Goal: Find specific page/section: Find specific page/section

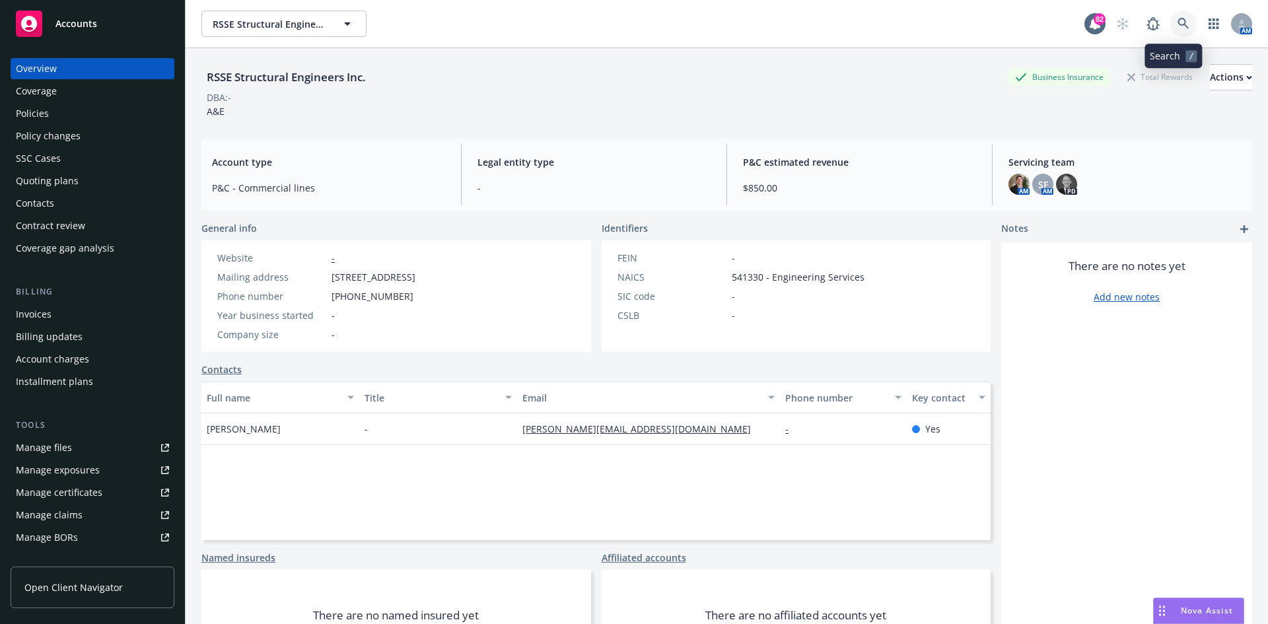
click at [1177, 24] on icon at bounding box center [1183, 24] width 12 height 12
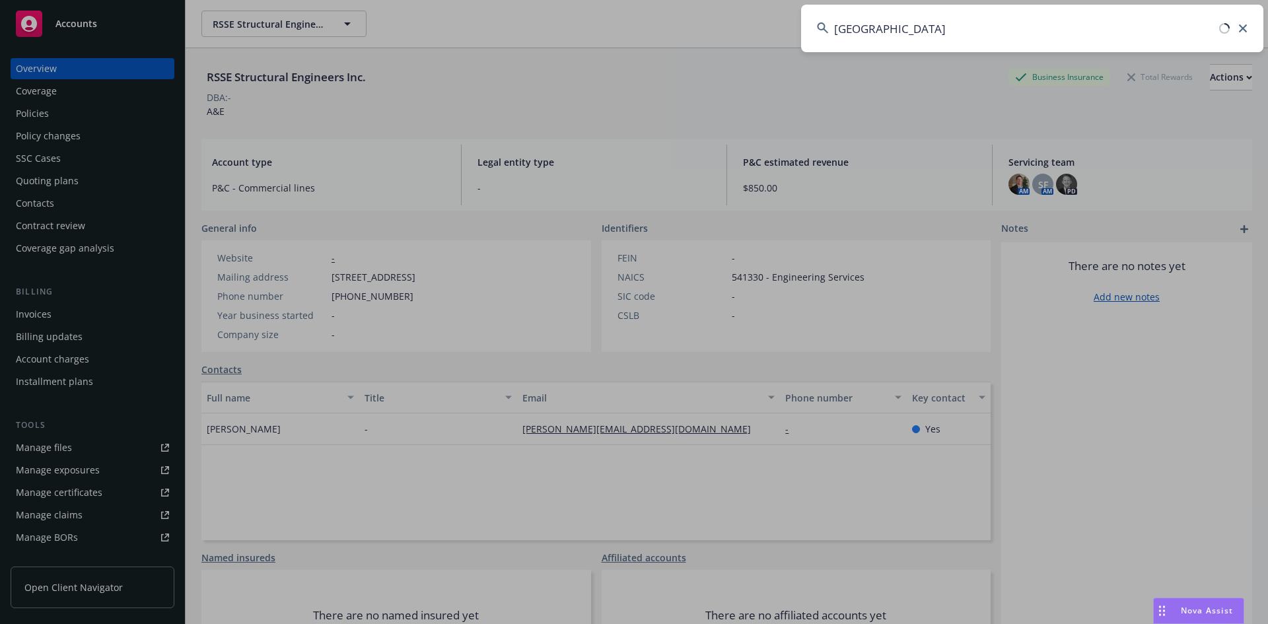
click at [910, 28] on input "[GEOGRAPHIC_DATA]" at bounding box center [1032, 29] width 462 height 48
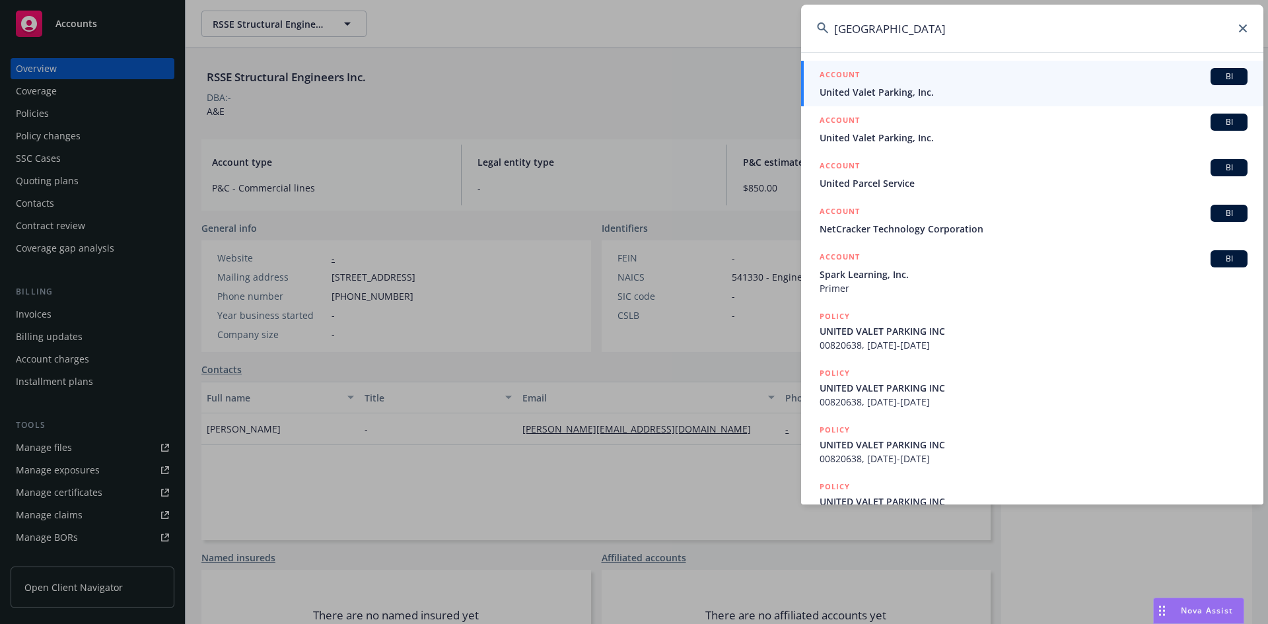
type input "[GEOGRAPHIC_DATA]"
click at [853, 71] on h5 "ACCOUNT" at bounding box center [840, 76] width 40 height 16
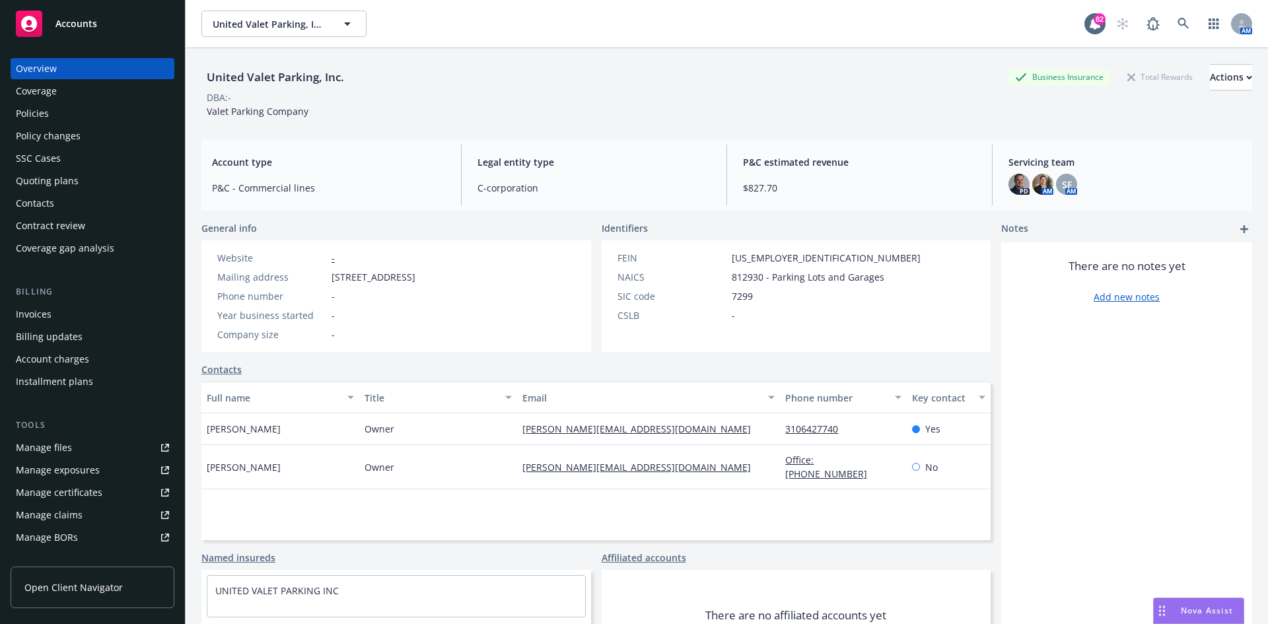
click at [59, 106] on div "Policies" at bounding box center [92, 113] width 153 height 21
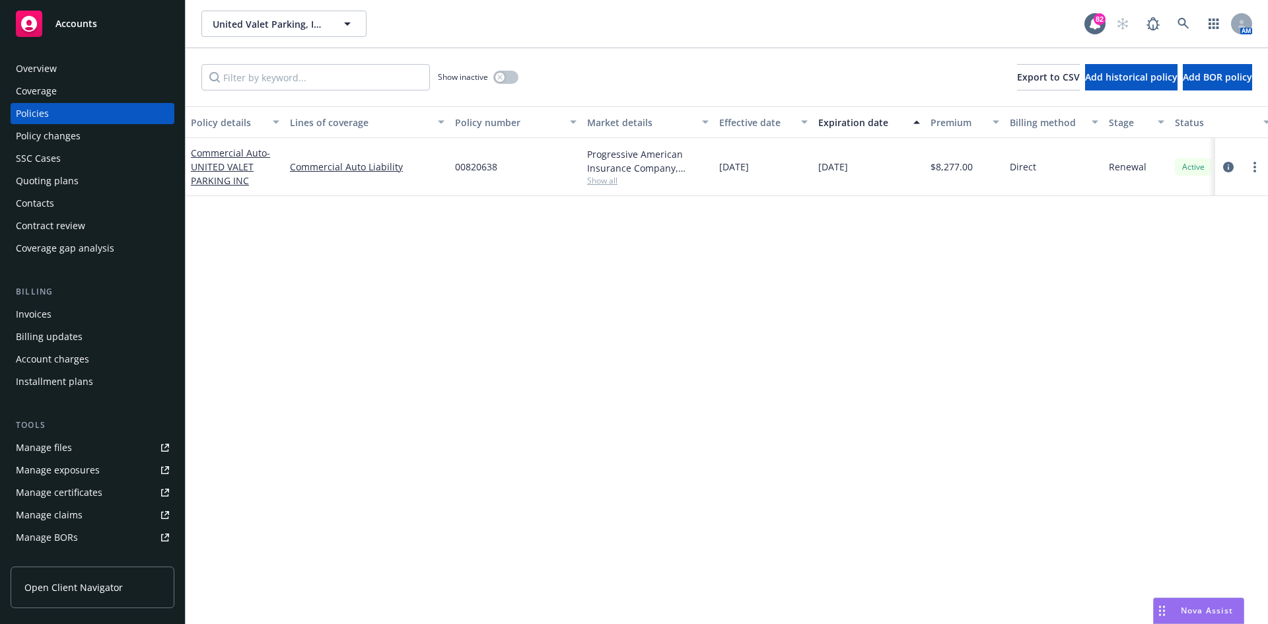
click at [58, 65] on div "Overview" at bounding box center [92, 68] width 153 height 21
